Goal: Navigation & Orientation: Find specific page/section

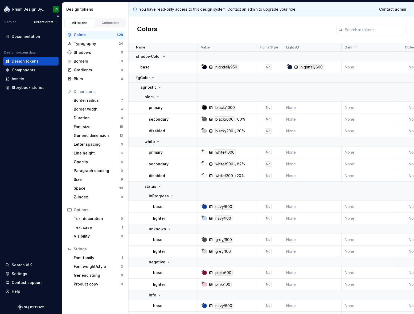
click at [24, 188] on div "Documentation Design system data Design tokens Components Assets Storybook stor…" at bounding box center [31, 164] width 62 height 272
click at [114, 23] on div "Collections" at bounding box center [111, 23] width 27 height 4
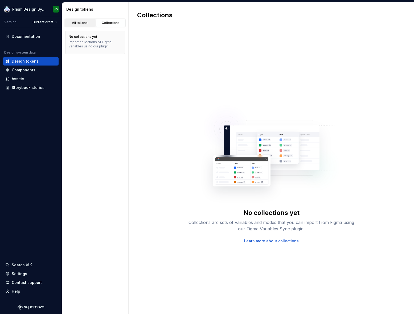
click at [87, 22] on div "All tokens" at bounding box center [80, 23] width 27 height 4
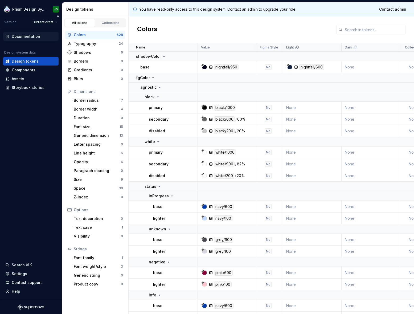
click at [32, 37] on div "Documentation" at bounding box center [26, 36] width 29 height 5
